Goal: Find specific page/section: Find specific page/section

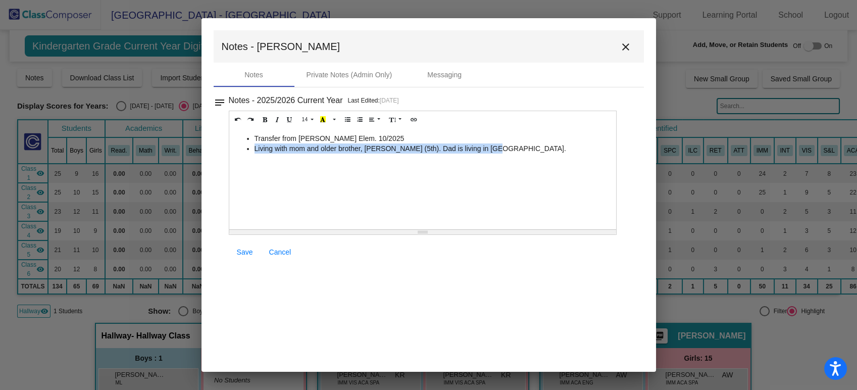
scroll to position [168, 0]
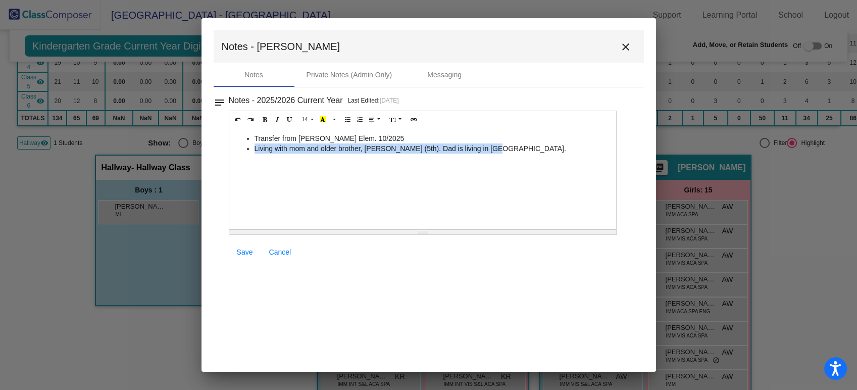
click at [625, 46] on mat-icon "close" at bounding box center [625, 47] width 12 height 12
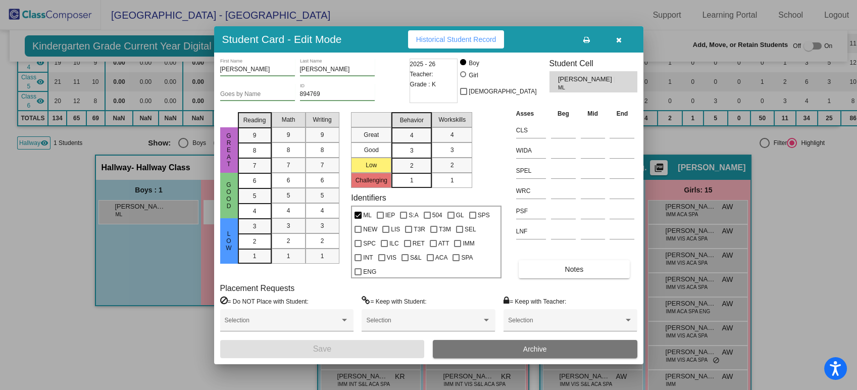
click at [621, 45] on button "button" at bounding box center [619, 39] width 32 height 18
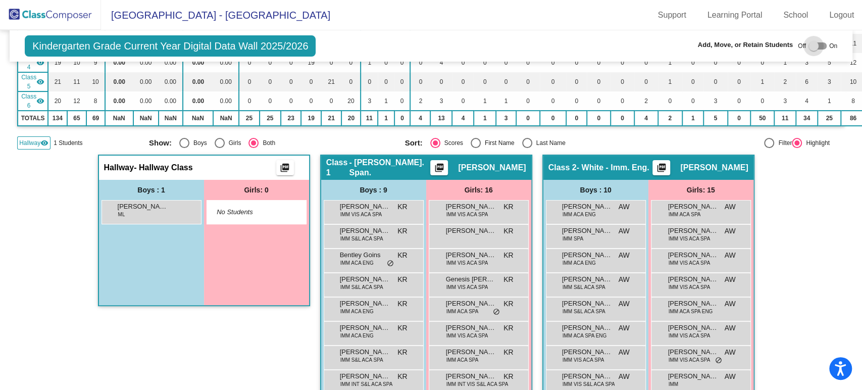
click at [808, 47] on div at bounding box center [813, 46] width 10 height 10
checkbox input "true"
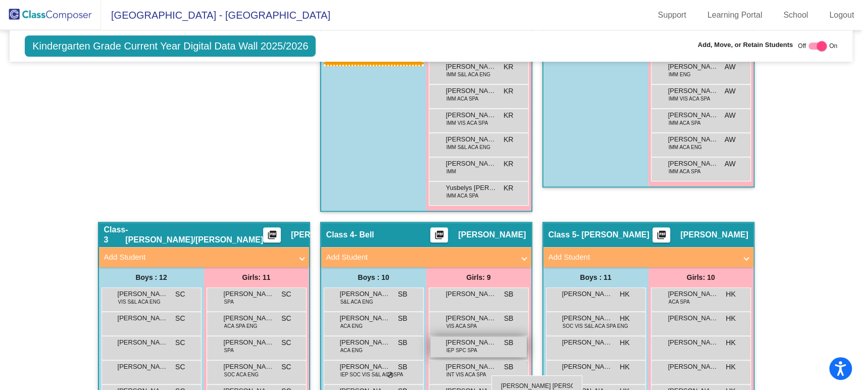
scroll to position [571, 0]
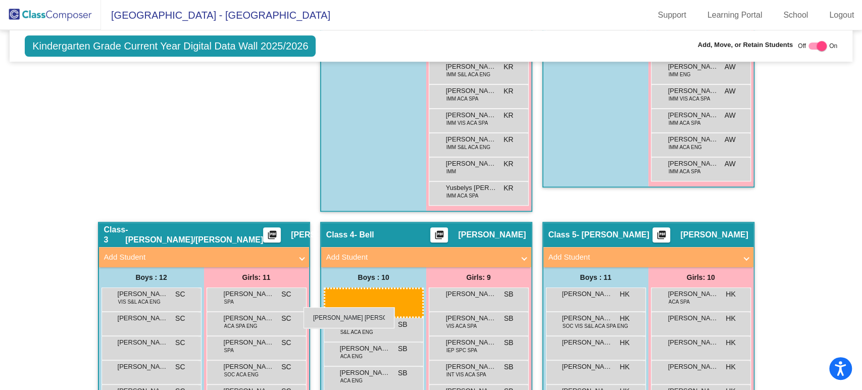
drag, startPoint x: 149, startPoint y: 176, endPoint x: 303, endPoint y: 307, distance: 202.4
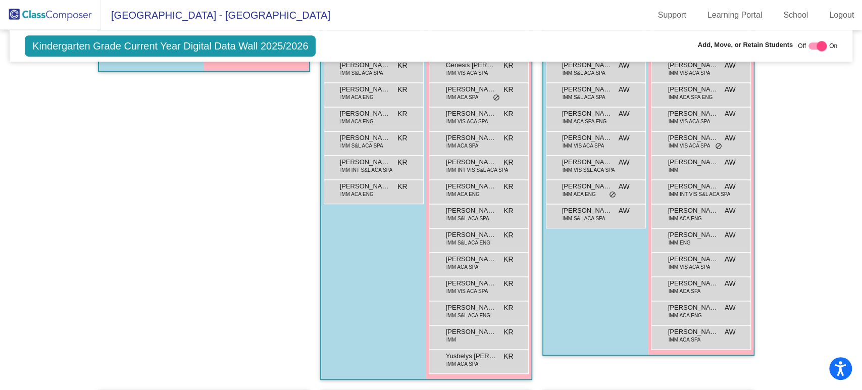
scroll to position [178, 0]
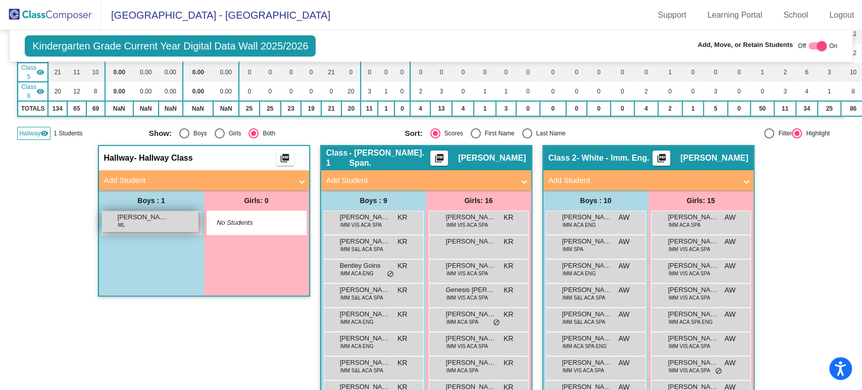
click at [135, 216] on span "[PERSON_NAME] [PERSON_NAME]" at bounding box center [143, 217] width 50 height 10
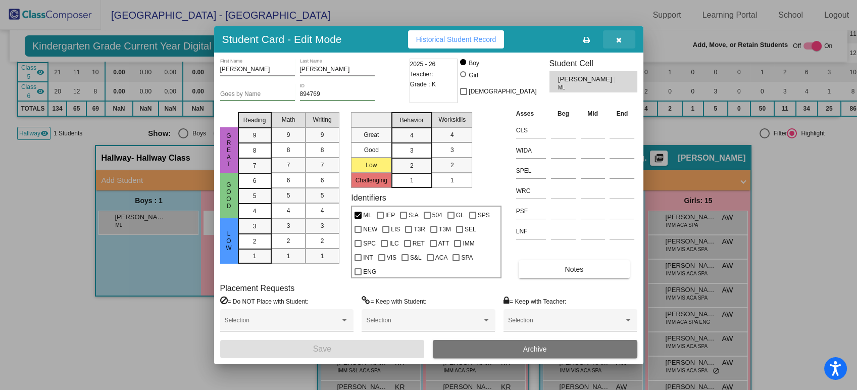
click at [619, 35] on span "button" at bounding box center [619, 39] width 6 height 8
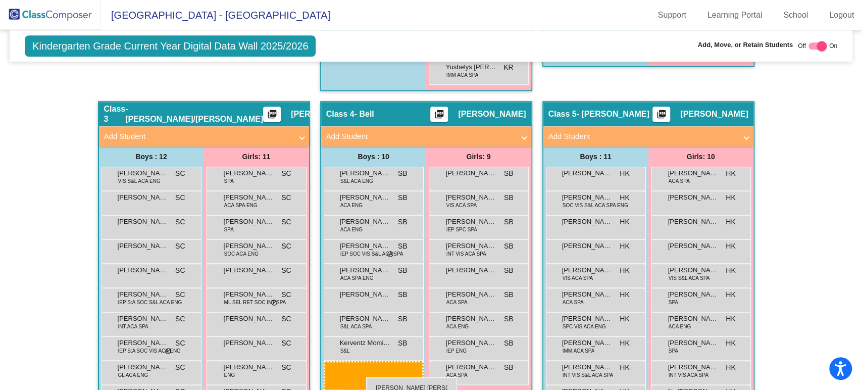
scroll to position [699, 0]
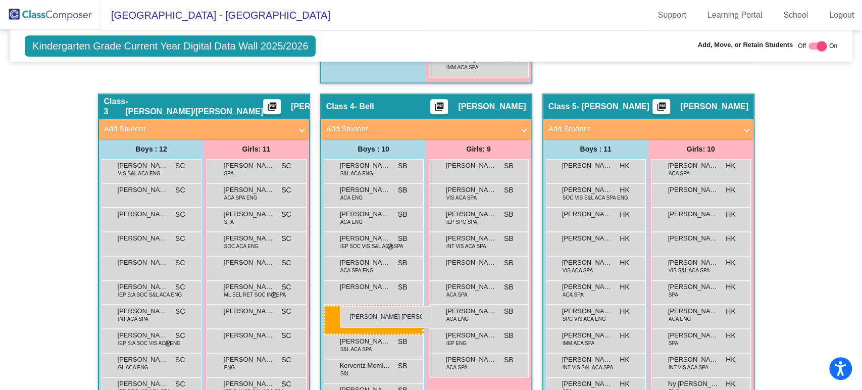
drag, startPoint x: 133, startPoint y: 224, endPoint x: 340, endPoint y: 306, distance: 222.6
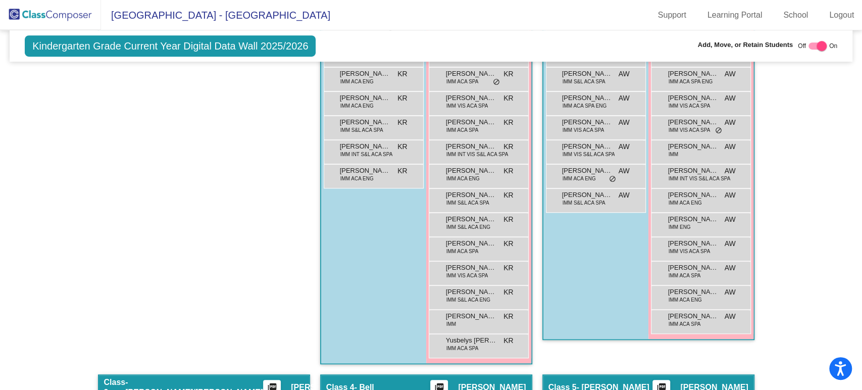
scroll to position [194, 0]
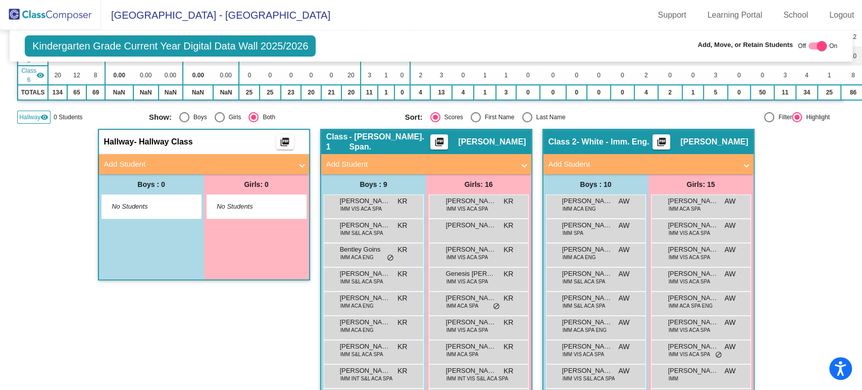
click at [49, 19] on img at bounding box center [50, 15] width 101 height 30
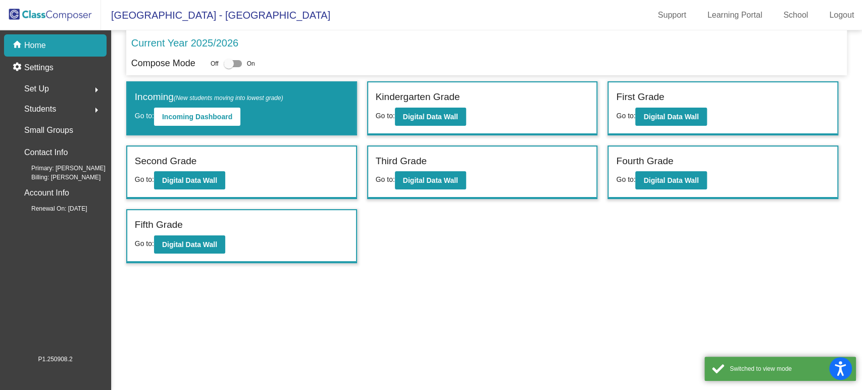
click at [206, 257] on div "Fifth Grade Go to: Digital Data Wall" at bounding box center [241, 236] width 229 height 52
click at [206, 245] on b "Digital Data Wall" at bounding box center [189, 244] width 55 height 8
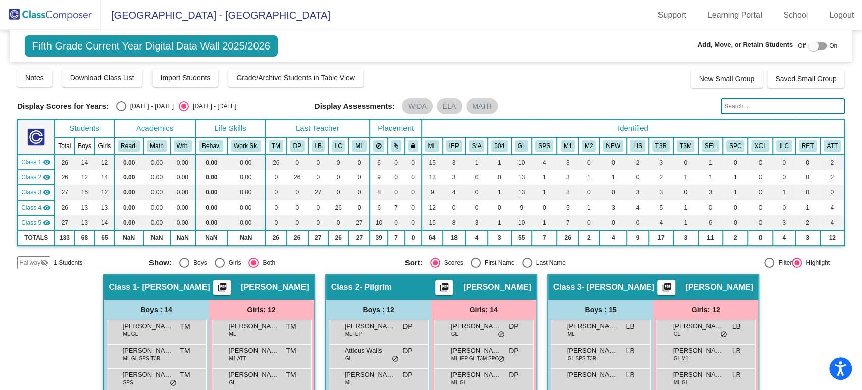
scroll to position [224, 0]
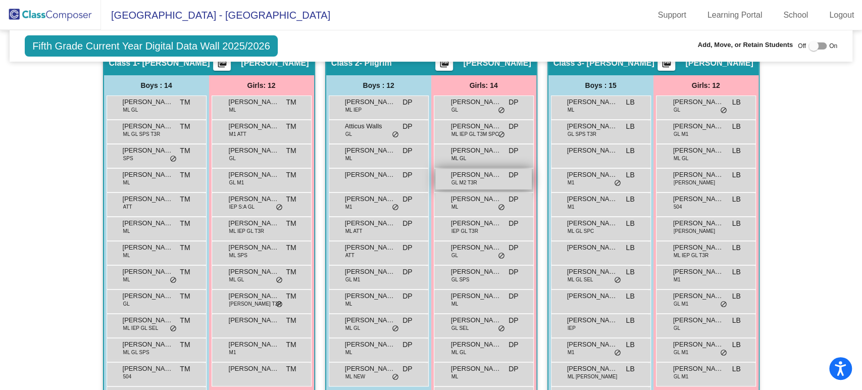
click at [443, 173] on div "[PERSON_NAME] [PERSON_NAME] M2 T3R DP lock do_not_disturb_alt" at bounding box center [483, 179] width 96 height 21
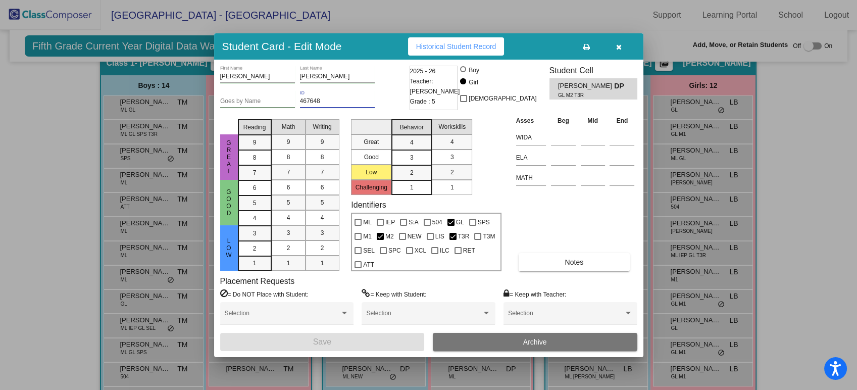
click at [312, 100] on input "467648" at bounding box center [337, 101] width 75 height 7
click at [621, 48] on icon "button" at bounding box center [619, 46] width 6 height 7
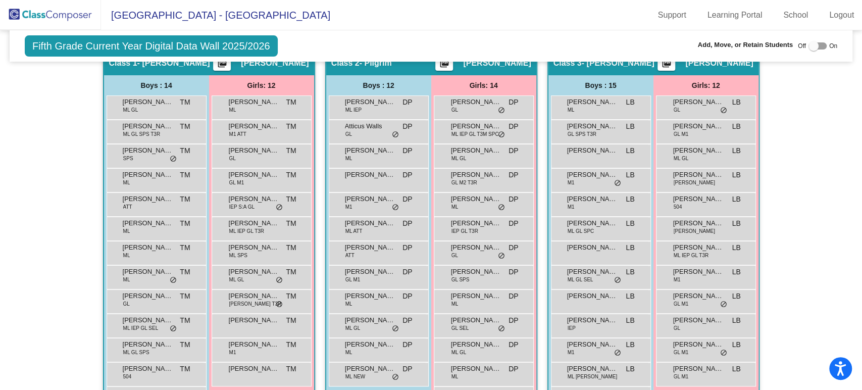
scroll to position [0, 0]
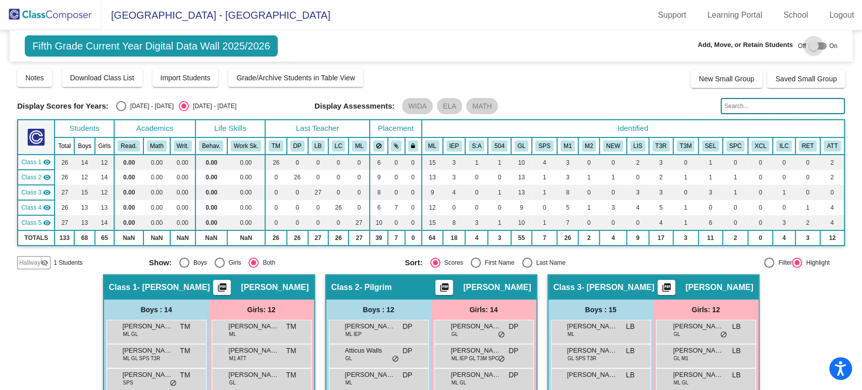
click at [809, 45] on div at bounding box center [813, 46] width 10 height 10
checkbox input "true"
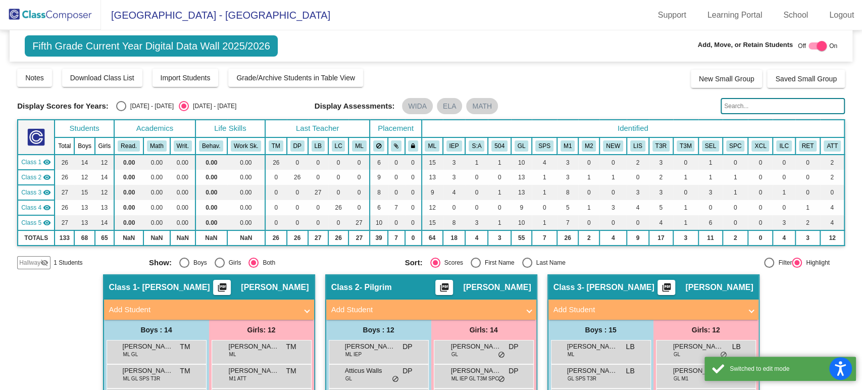
click at [24, 260] on span "Hallway" at bounding box center [29, 262] width 21 height 9
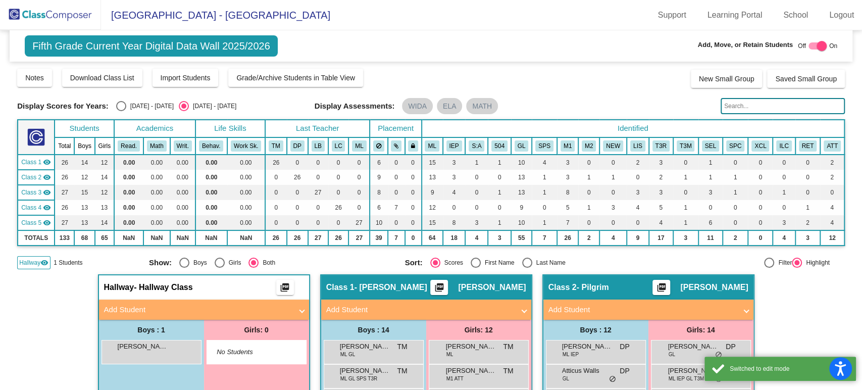
scroll to position [168, 0]
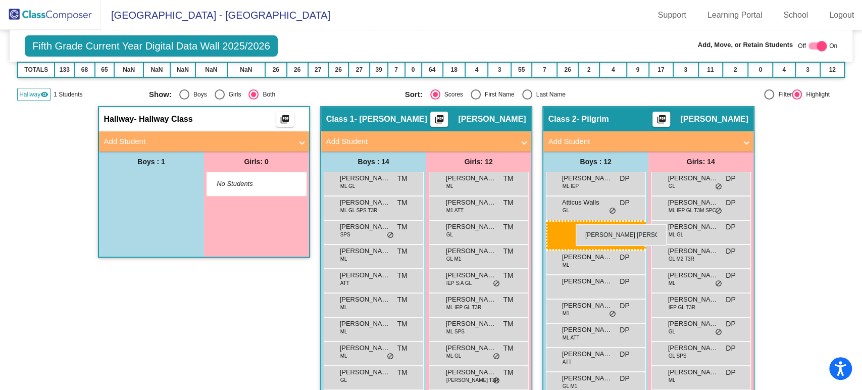
drag, startPoint x: 145, startPoint y: 185, endPoint x: 575, endPoint y: 224, distance: 431.5
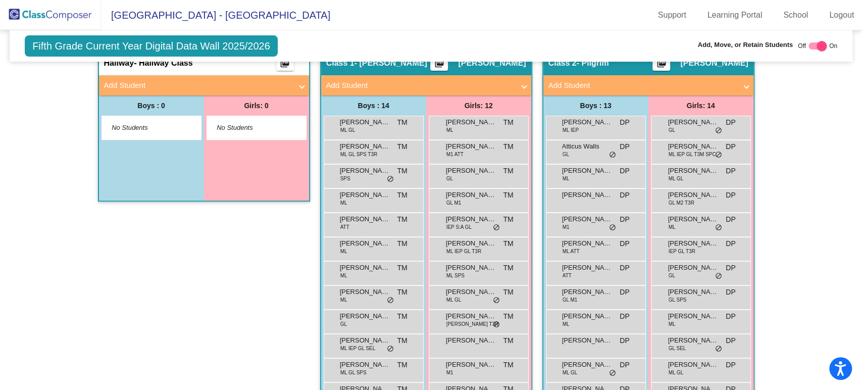
scroll to position [56, 0]
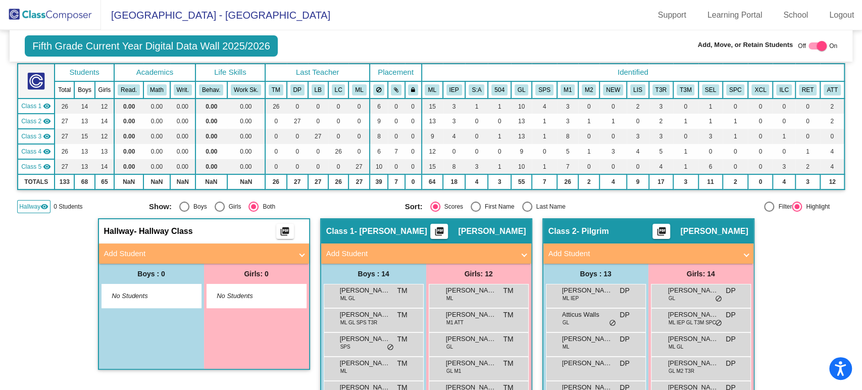
click at [57, 13] on img at bounding box center [50, 15] width 101 height 30
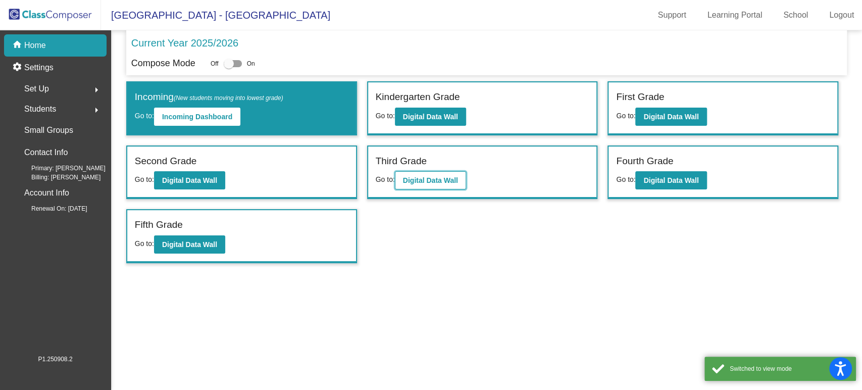
click at [448, 180] on b "Digital Data Wall" at bounding box center [430, 180] width 55 height 8
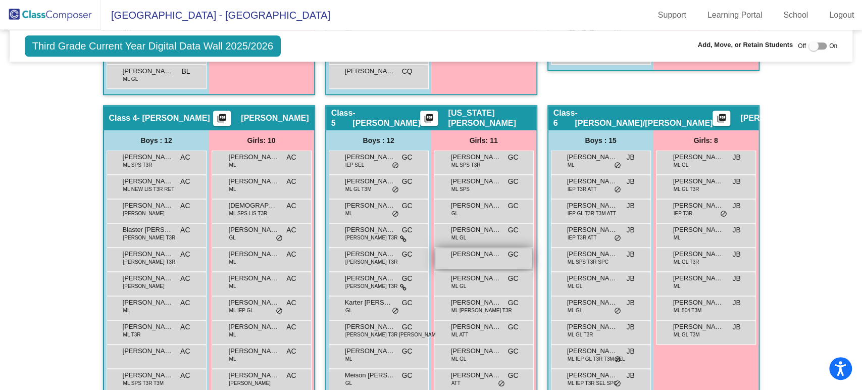
scroll to position [617, 0]
